Goal: Navigation & Orientation: Understand site structure

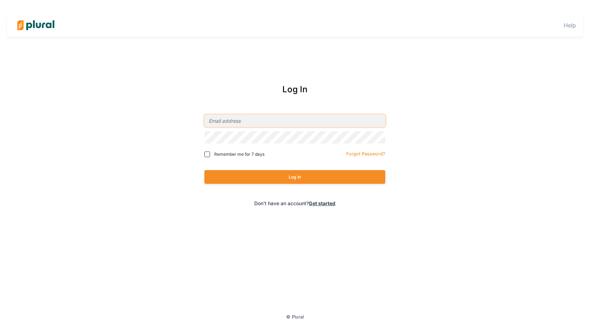
click at [326, 121] on input "email" at bounding box center [294, 121] width 181 height 12
type input "[EMAIL_ADDRESS][DOMAIN_NAME]"
click at [204, 170] on button "Log In" at bounding box center [294, 177] width 181 height 14
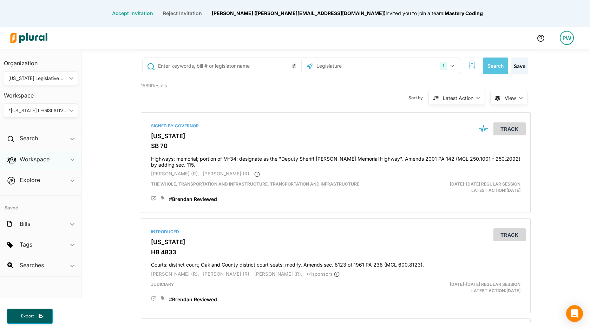
click at [72, 161] on icon "ic_keyboard_arrow_down" at bounding box center [72, 159] width 4 height 3
click at [29, 174] on h4 "Members" at bounding box center [43, 175] width 64 height 7
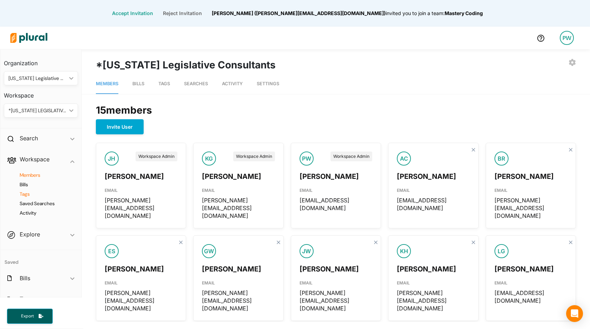
click at [22, 193] on h4 "Tags" at bounding box center [43, 194] width 64 height 7
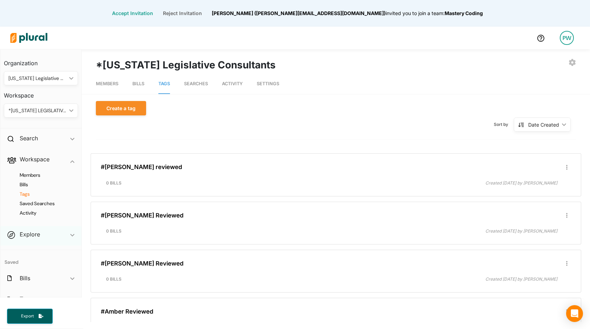
click at [74, 233] on span "ic_keyboard_arrow_down" at bounding box center [72, 236] width 4 height 11
click at [158, 14] on button "Accept Invitation" at bounding box center [132, 13] width 51 height 5
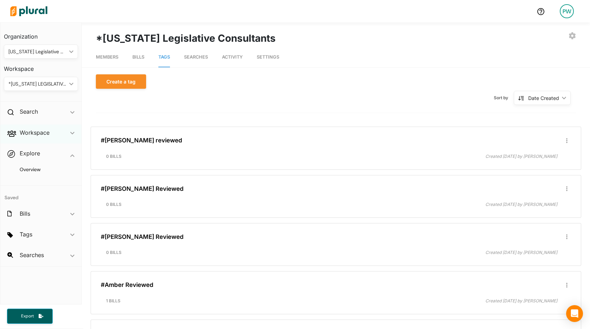
click at [74, 135] on div "Workspace ic_keyboard_arrow_down" at bounding box center [40, 134] width 81 height 19
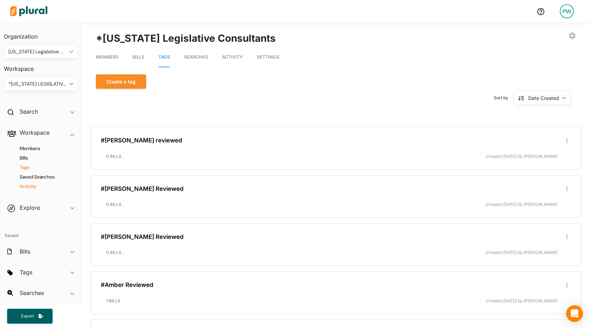
click at [32, 188] on h4 "Activity" at bounding box center [43, 186] width 64 height 7
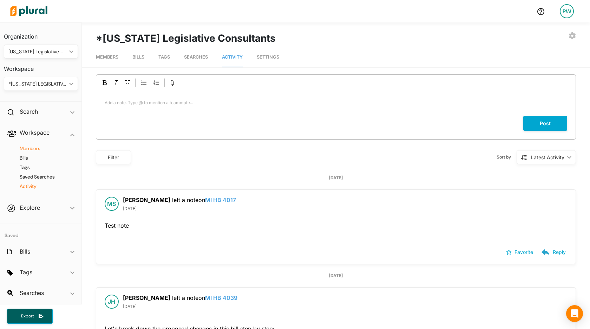
click at [38, 148] on h4 "Members" at bounding box center [43, 148] width 64 height 7
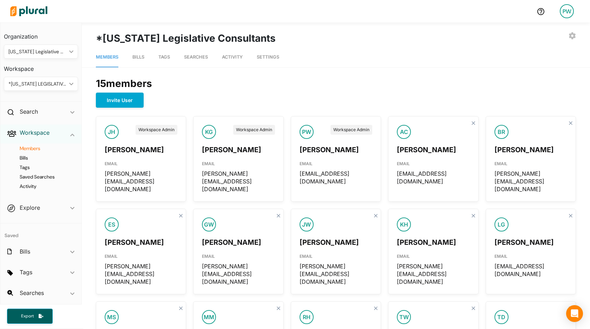
click at [39, 131] on h2 "Workspace" at bounding box center [35, 133] width 30 height 8
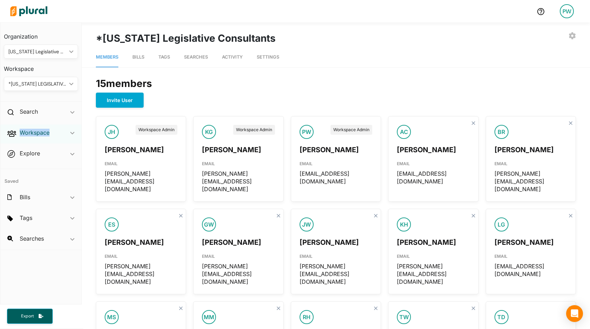
click at [39, 131] on h2 "Workspace" at bounding box center [35, 133] width 30 height 8
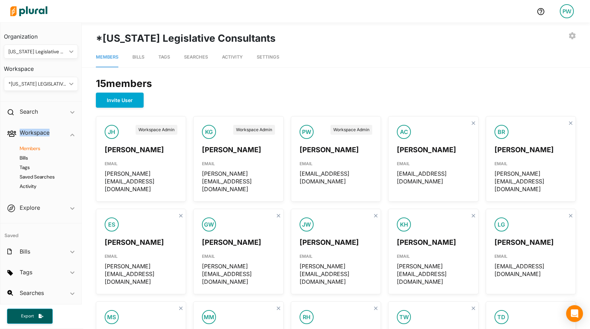
scroll to position [0, 0]
